Goal: Task Accomplishment & Management: Use online tool/utility

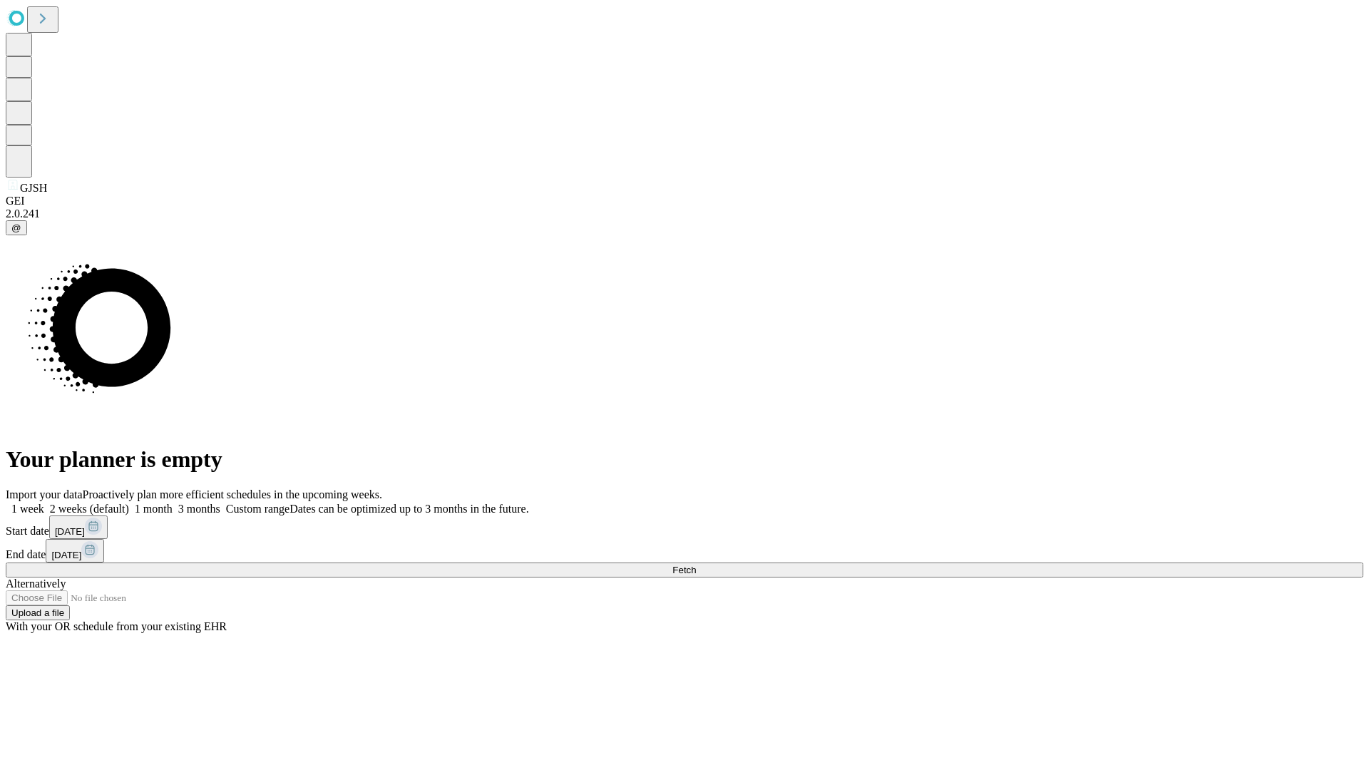
click at [696, 565] on span "Fetch" at bounding box center [684, 570] width 24 height 11
